Goal: Task Accomplishment & Management: Manage account settings

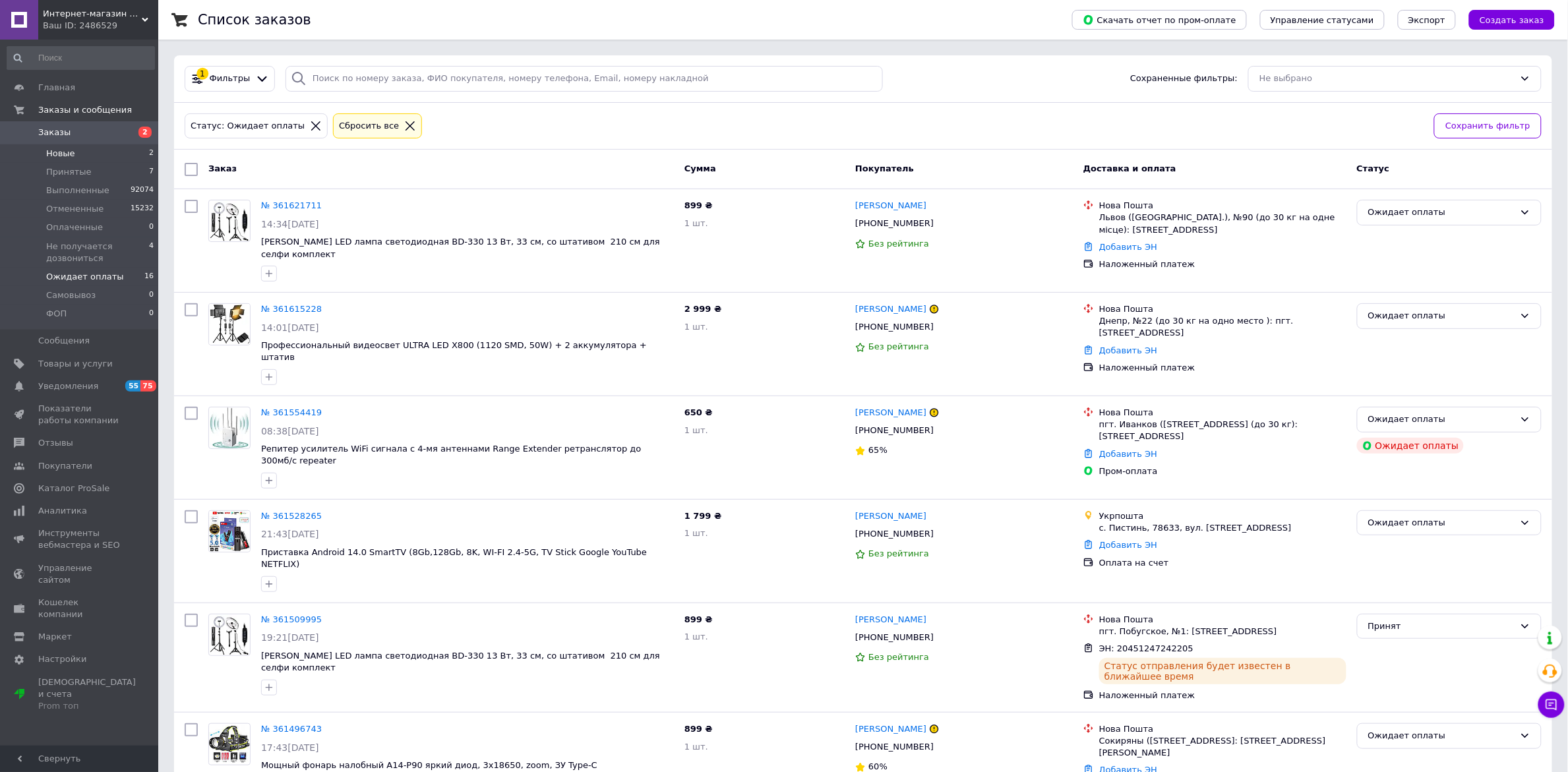
click at [89, 153] on li "Новые 2" at bounding box center [80, 153] width 161 height 19
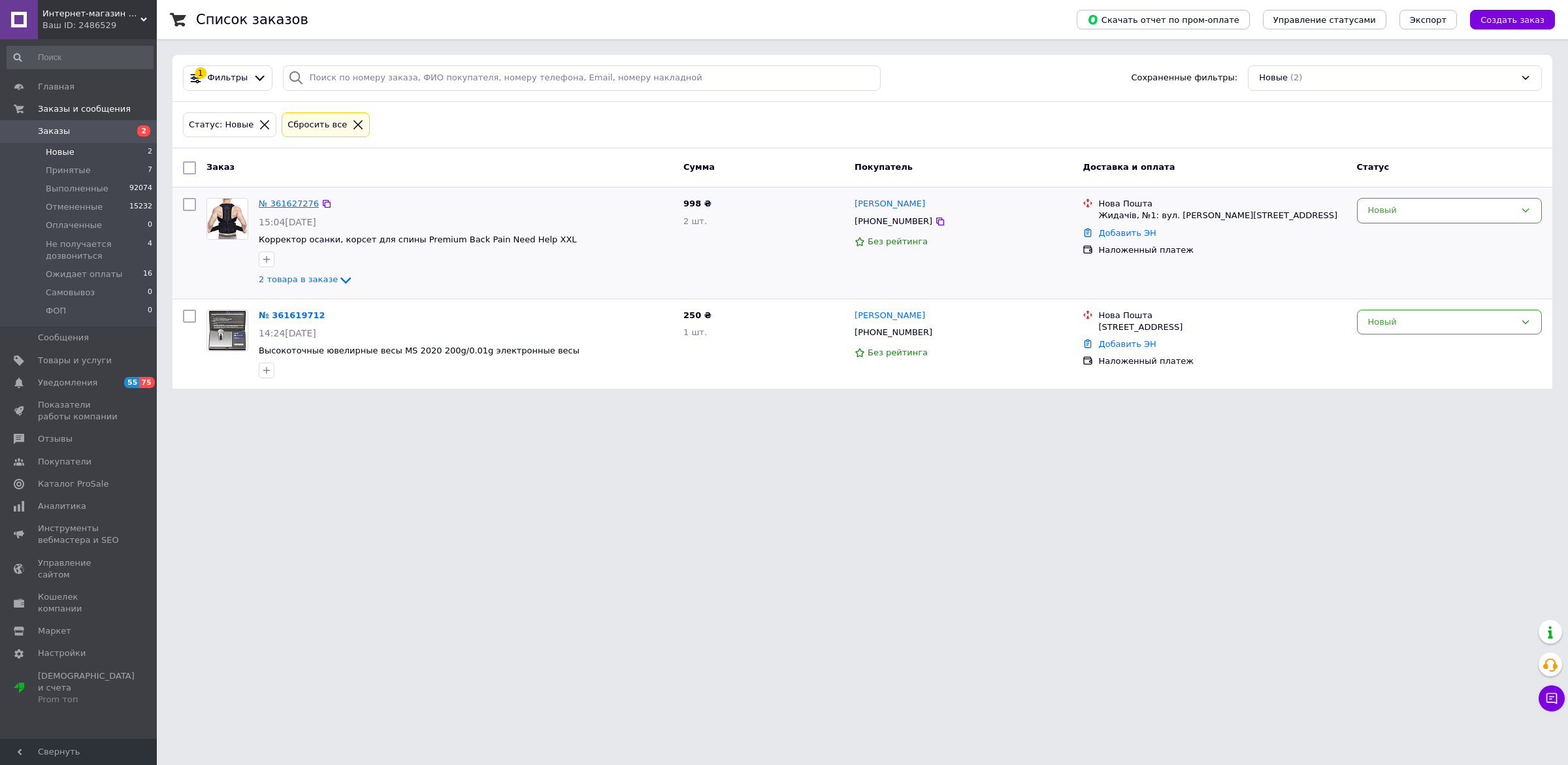
click at [299, 207] on link "№ 361627276" at bounding box center [289, 203] width 60 height 10
click at [324, 204] on icon at bounding box center [327, 204] width 8 height 8
click at [312, 282] on span "2 товара в заказе" at bounding box center [298, 279] width 79 height 10
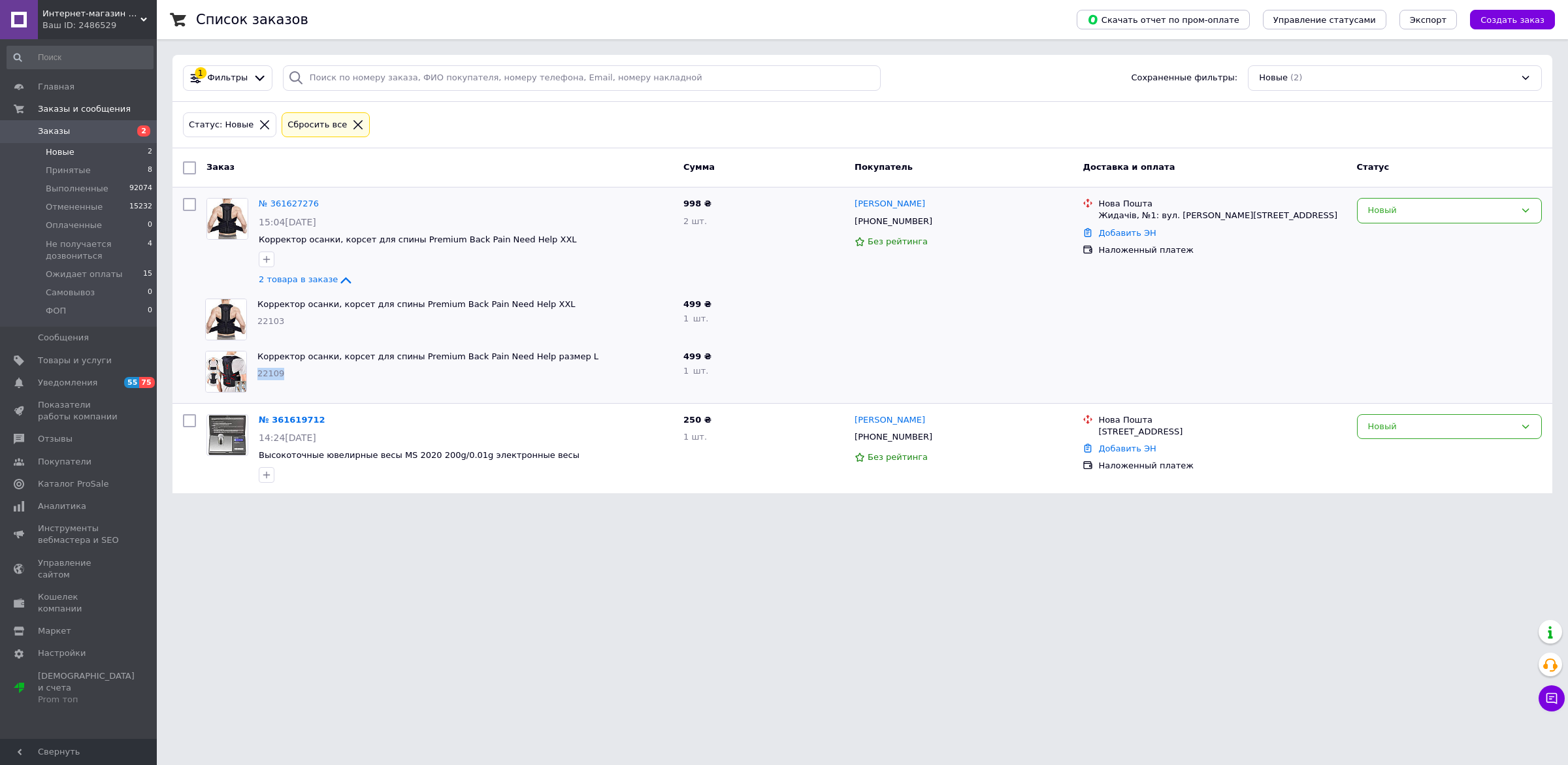
drag, startPoint x: 583, startPoint y: 378, endPoint x: 577, endPoint y: 348, distance: 30.6
click at [577, 348] on div "Корректор осанки, корсет для спины Premium Back Pain Need Help размер L 22109" at bounding box center [465, 372] width 426 height 52
click at [475, 509] on html "Интернет-магазин «Gadgetarium» Ваш ID: 2486529 Сайт Интернет-магазин «Gadgetari…" at bounding box center [784, 254] width 1568 height 509
